Goal: Check status: Check status

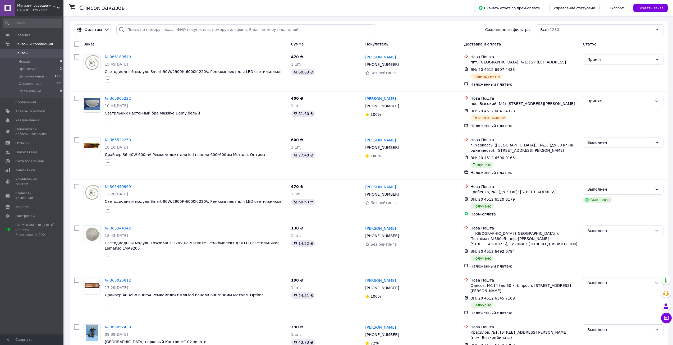
click at [30, 52] on span "Заказы" at bounding box center [32, 53] width 34 height 5
click at [30, 55] on span "Заказы" at bounding box center [32, 53] width 34 height 5
